Goal: Transaction & Acquisition: Subscribe to service/newsletter

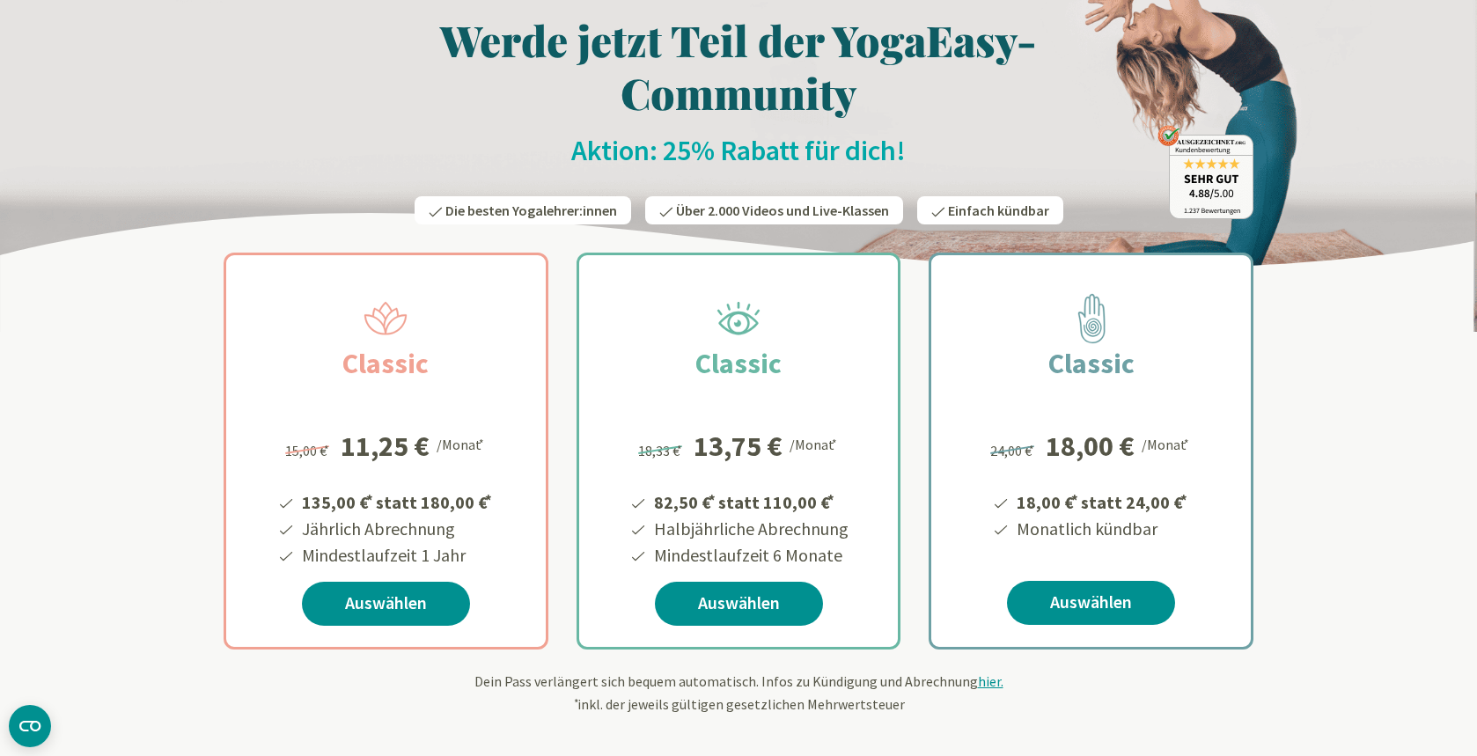
scroll to position [92, 0]
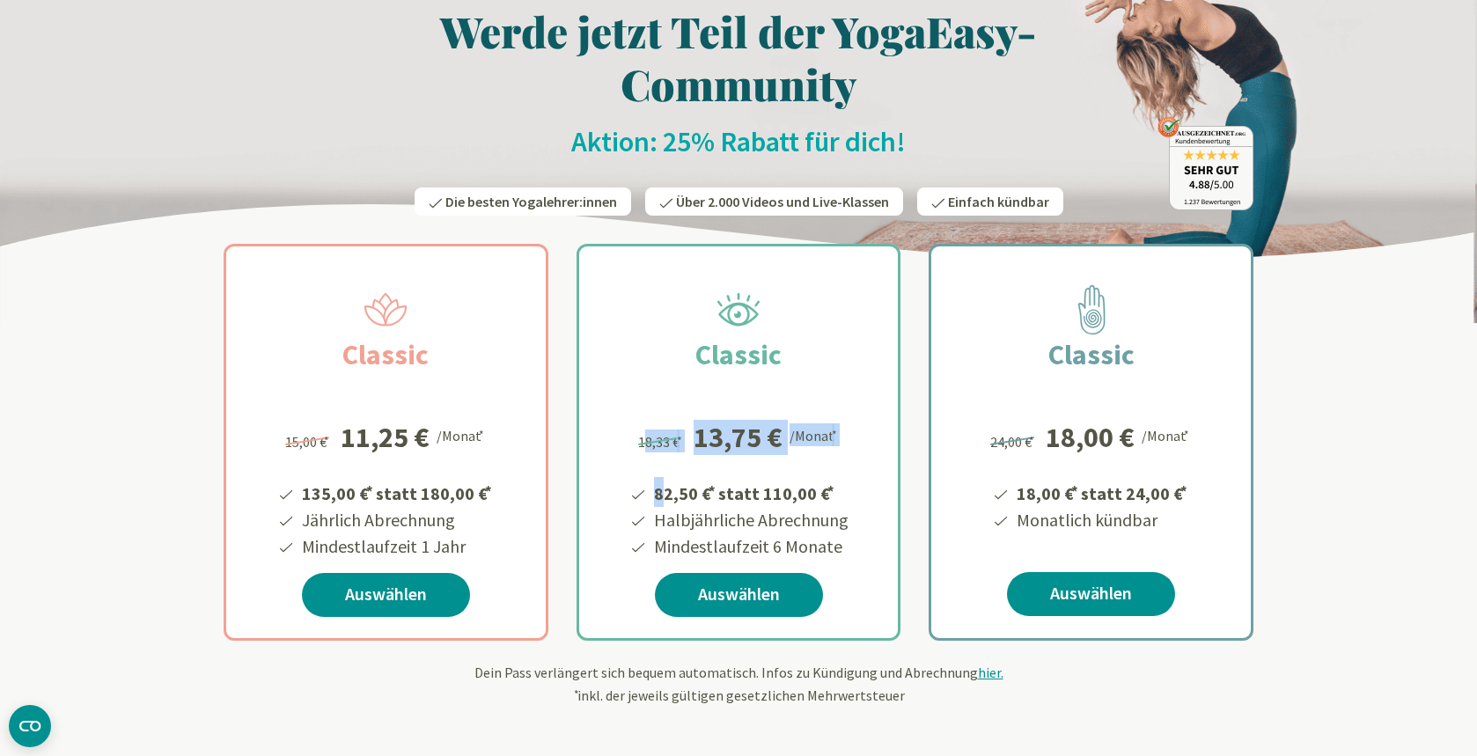
drag, startPoint x: 665, startPoint y: 390, endPoint x: 849, endPoint y: 477, distance: 203.6
click at [849, 477] on div "Classic 82,50 € * statt 110,00 € * Halbjährliche Abrechnung Mindestlaufzeit 6 M…" at bounding box center [739, 473] width 320 height 392
click at [1227, 370] on div "Classic 18,00 € * statt 24,00 € * Monatlich kündbar 24,00 € * 18,00 € /Monat * …" at bounding box center [1091, 473] width 320 height 392
click at [1391, 181] on img at bounding box center [738, 115] width 1477 height 415
